Goal: Find specific page/section: Find specific page/section

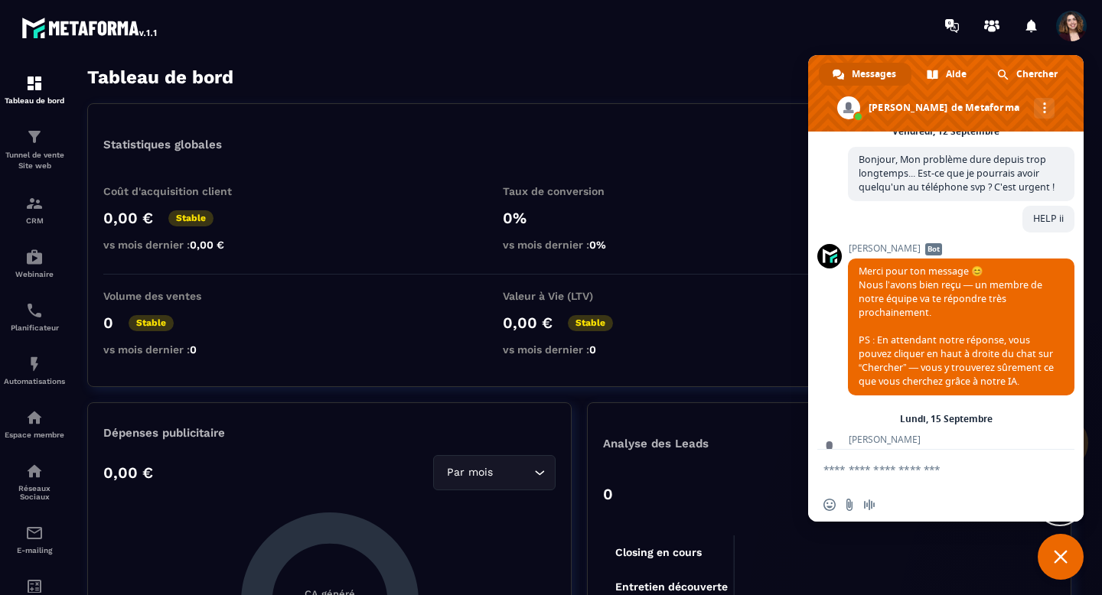
scroll to position [11937, 0]
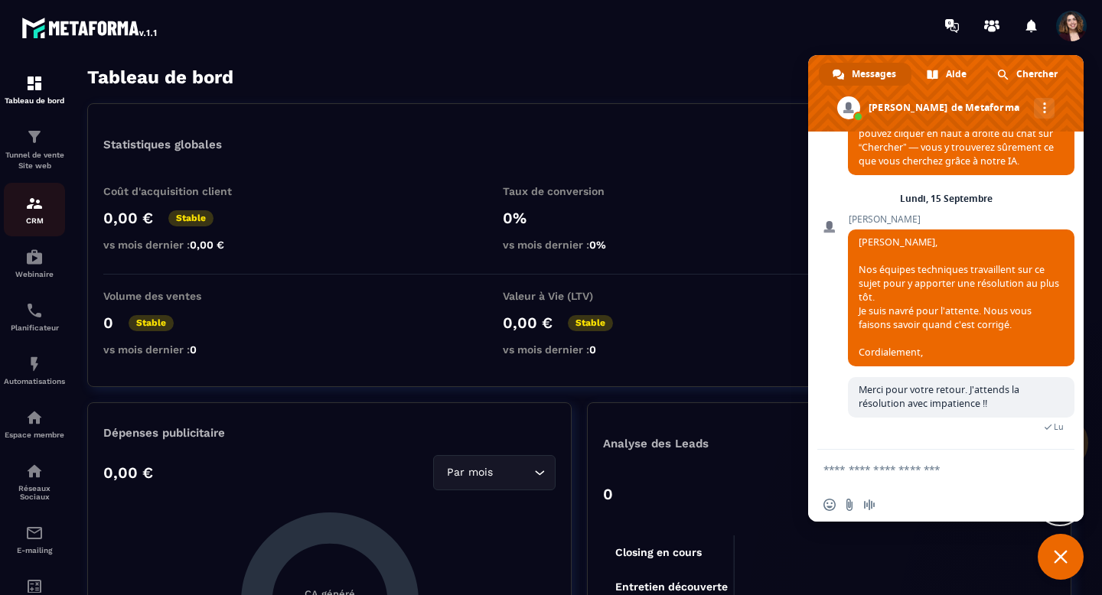
click at [25, 213] on div "CRM" at bounding box center [34, 209] width 61 height 31
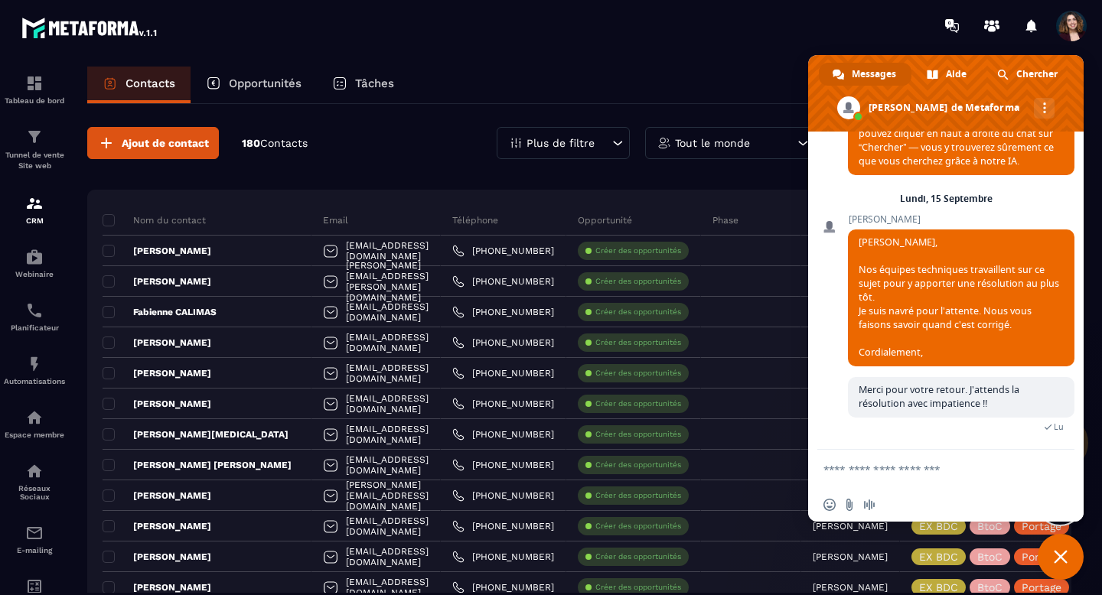
click at [615, 153] on div "Plus de filtre" at bounding box center [563, 143] width 133 height 32
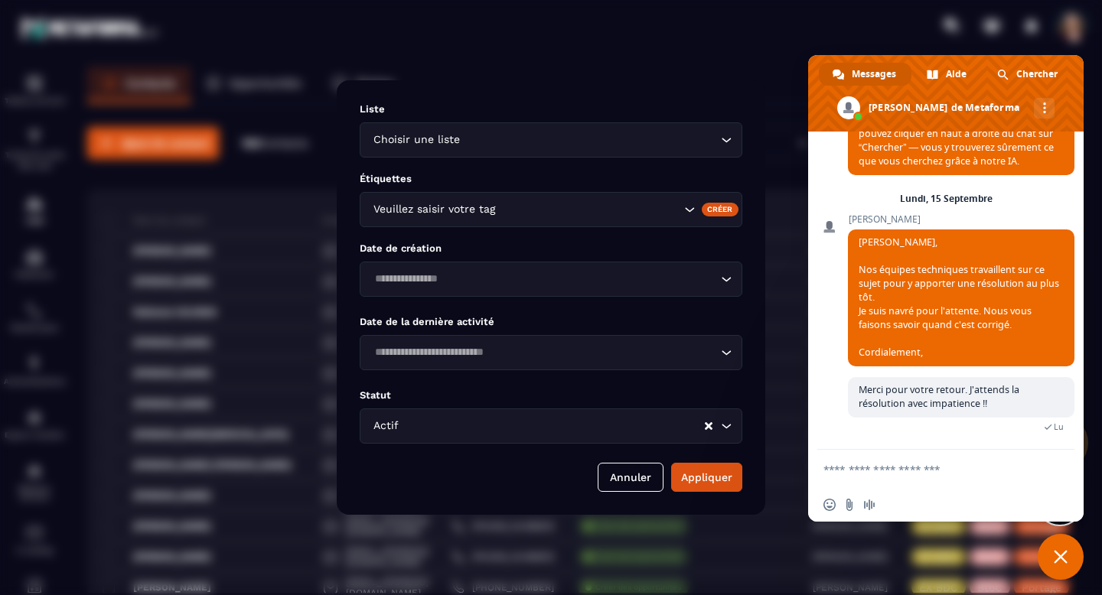
click at [722, 146] on icon "Search for option" at bounding box center [725, 139] width 15 height 15
click at [722, 147] on icon "Search for option" at bounding box center [725, 139] width 15 height 15
click at [624, 482] on button "Annuler" at bounding box center [631, 477] width 66 height 29
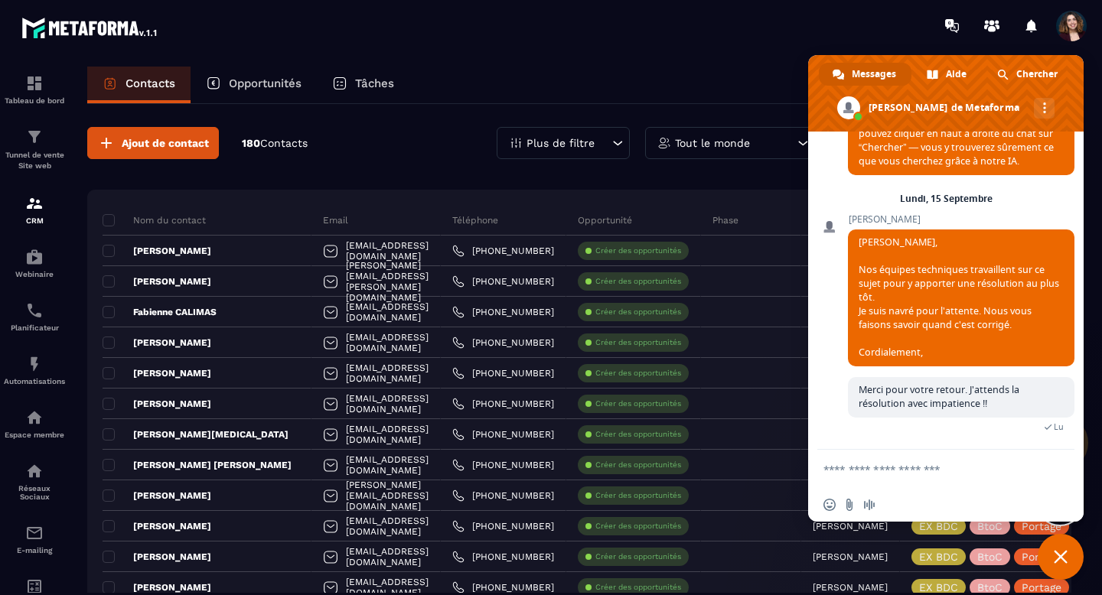
click at [1057, 558] on span "Fermer le chat" at bounding box center [1061, 557] width 14 height 14
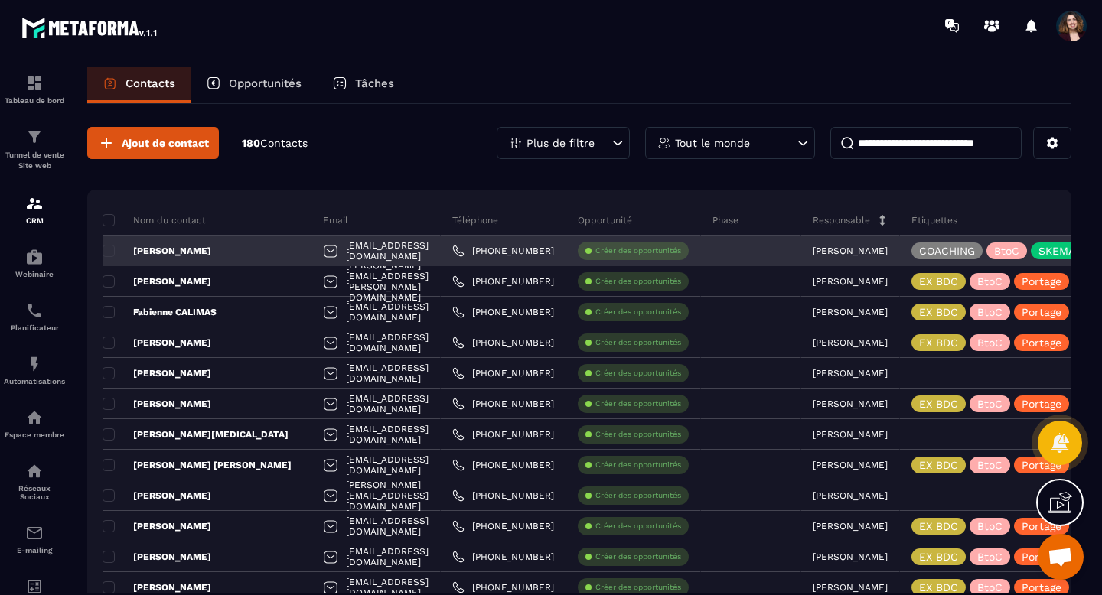
click at [211, 251] on p "[PERSON_NAME]" at bounding box center [157, 251] width 109 height 12
